Goal: Find specific fact: Find specific fact

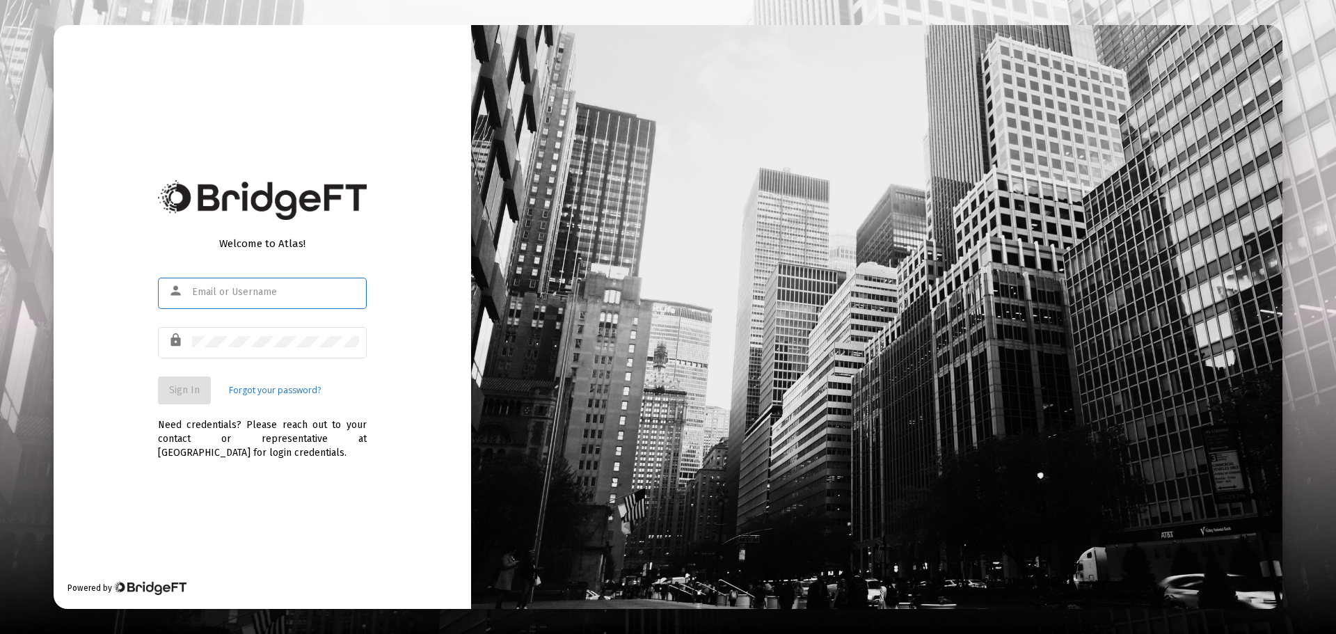
type input "[EMAIL_ADDRESS][DOMAIN_NAME]"
click at [168, 383] on button "Sign In" at bounding box center [184, 390] width 53 height 28
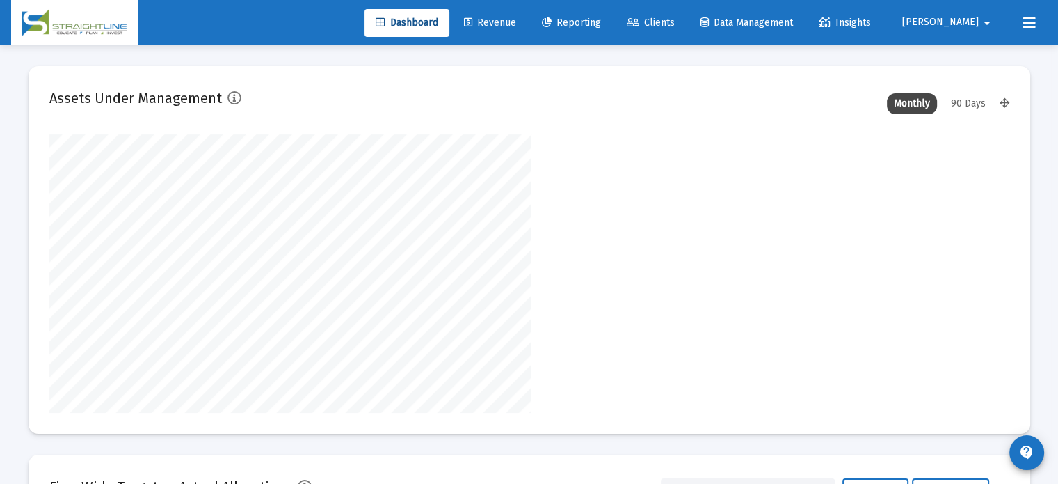
scroll to position [278, 517]
click at [675, 20] on span "Clients" at bounding box center [651, 23] width 48 height 12
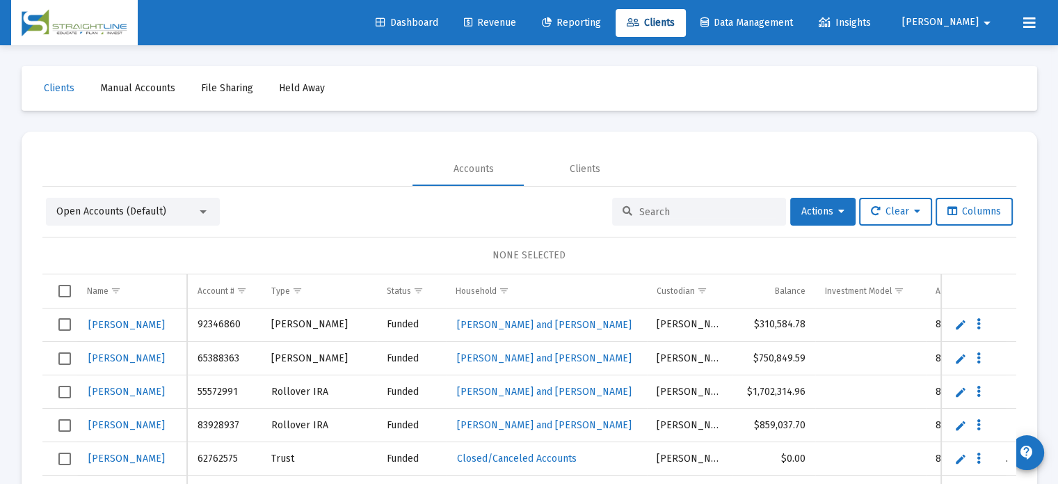
click at [656, 214] on input at bounding box center [707, 212] width 136 height 12
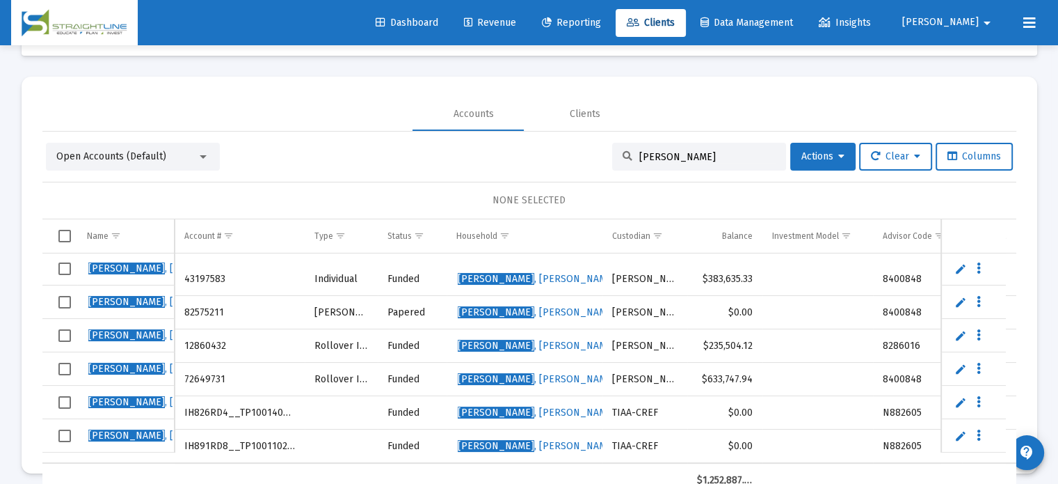
scroll to position [65, 0]
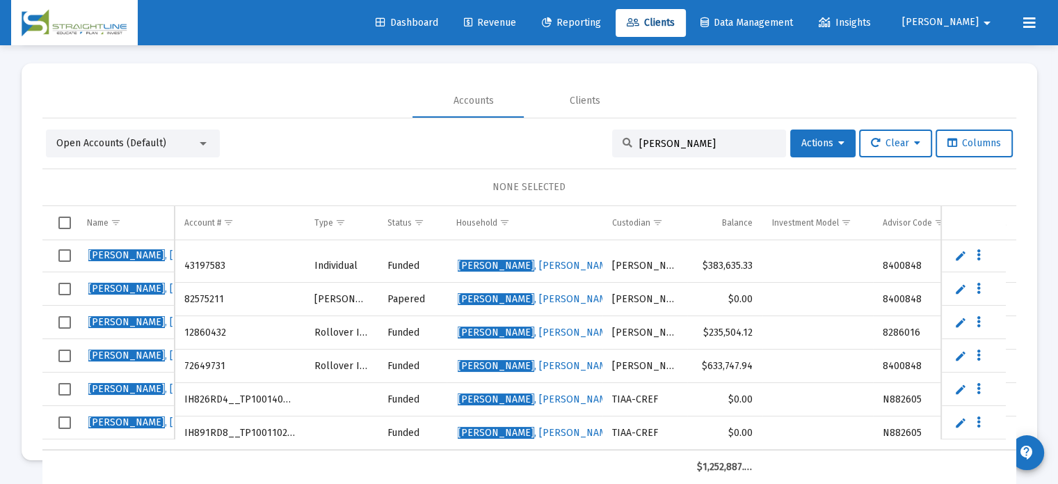
type input "[PERSON_NAME]"
drag, startPoint x: 180, startPoint y: 388, endPoint x: 317, endPoint y: 382, distance: 137.9
click at [317, 383] on tr "[PERSON_NAME] IH826RD4__TP1001405552 Funded [PERSON_NAME] A Household TIAA-CREF…" at bounding box center [629, 399] width 1174 height 33
click at [223, 397] on td "IH826RD4__TP1001405552" at bounding box center [240, 399] width 131 height 33
drag, startPoint x: 183, startPoint y: 388, endPoint x: 294, endPoint y: 387, distance: 111.3
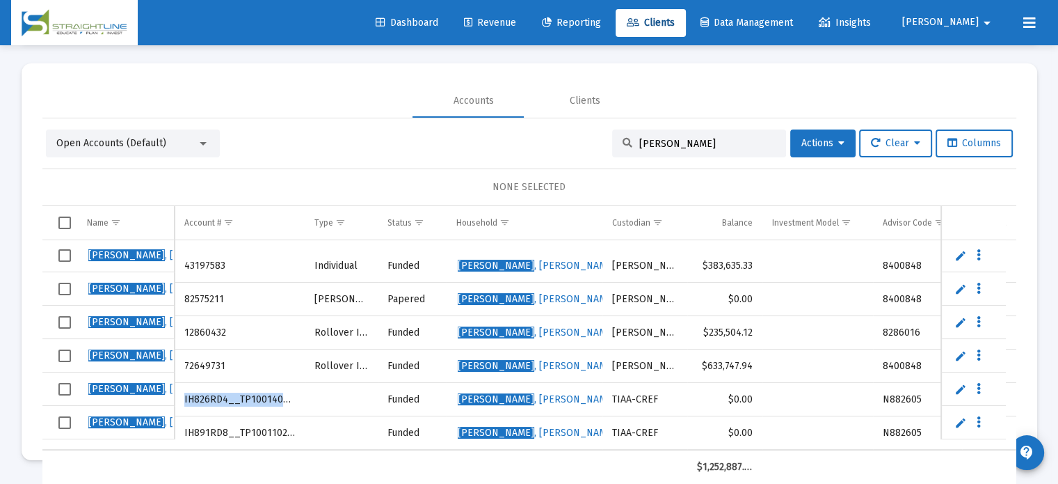
click at [296, 388] on td "IH826RD4__TP1001405552" at bounding box center [240, 399] width 131 height 33
copy td "IH826RD4__TP1001405552"
drag, startPoint x: 180, startPoint y: 422, endPoint x: 296, endPoint y: 421, distance: 116.2
click at [296, 421] on td "IH891RD8__TP1001102155" at bounding box center [240, 432] width 131 height 33
copy td "IH891RD8__TP1001102155"
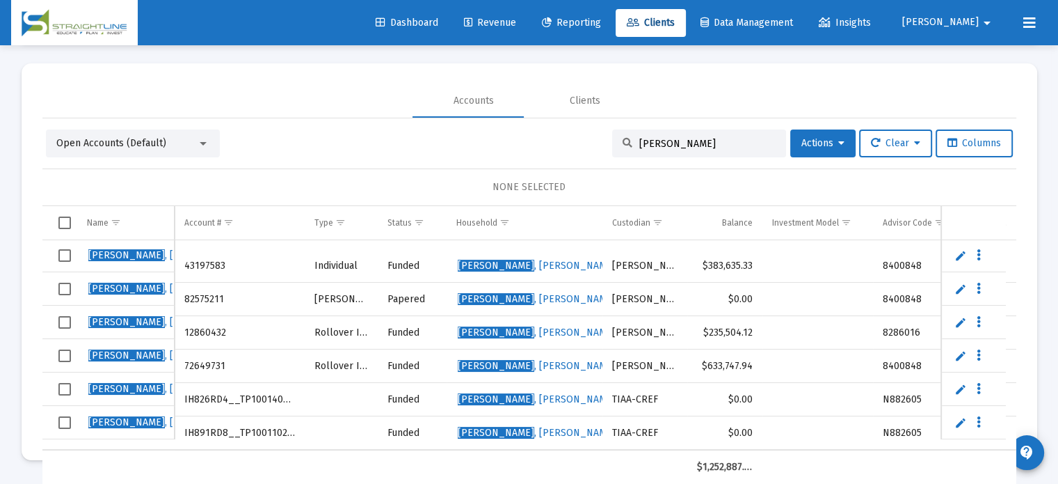
click at [764, 90] on div "Accounts Clients" at bounding box center [529, 100] width 974 height 33
